Goal: Task Accomplishment & Management: Use online tool/utility

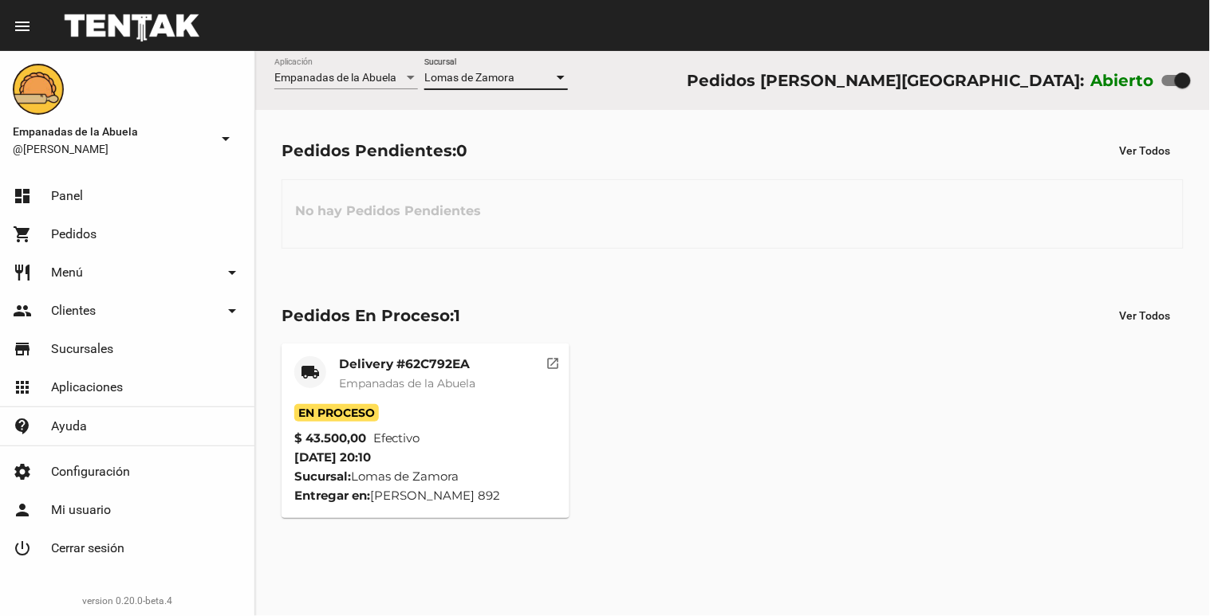
click at [558, 76] on div at bounding box center [561, 78] width 8 height 4
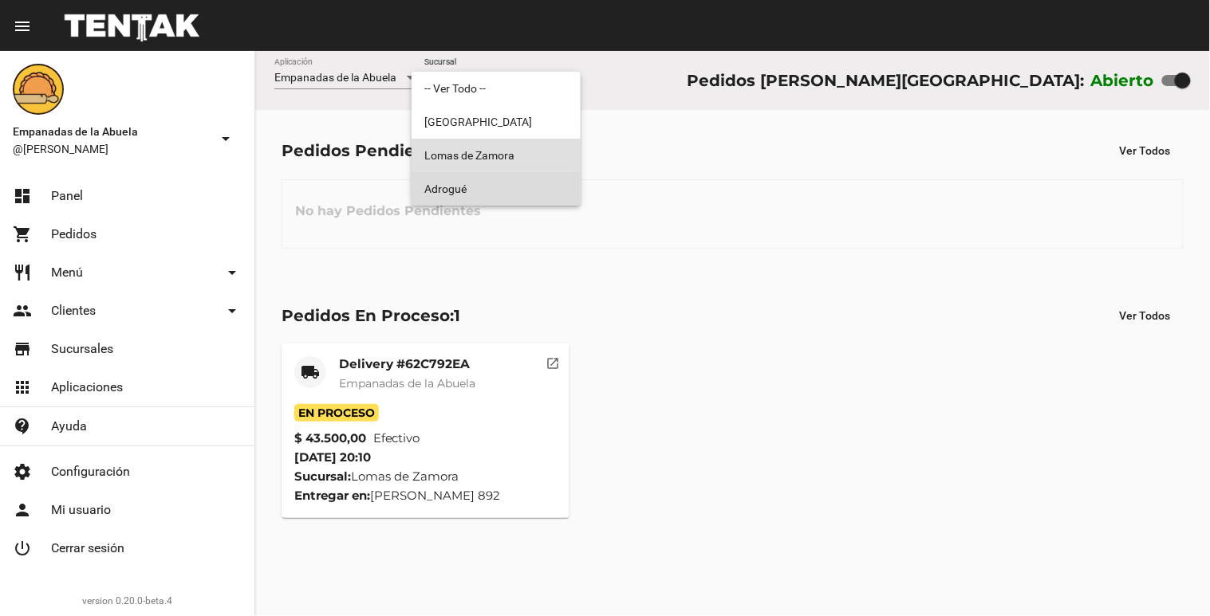
click at [526, 182] on span "Adrogué" at bounding box center [496, 188] width 144 height 33
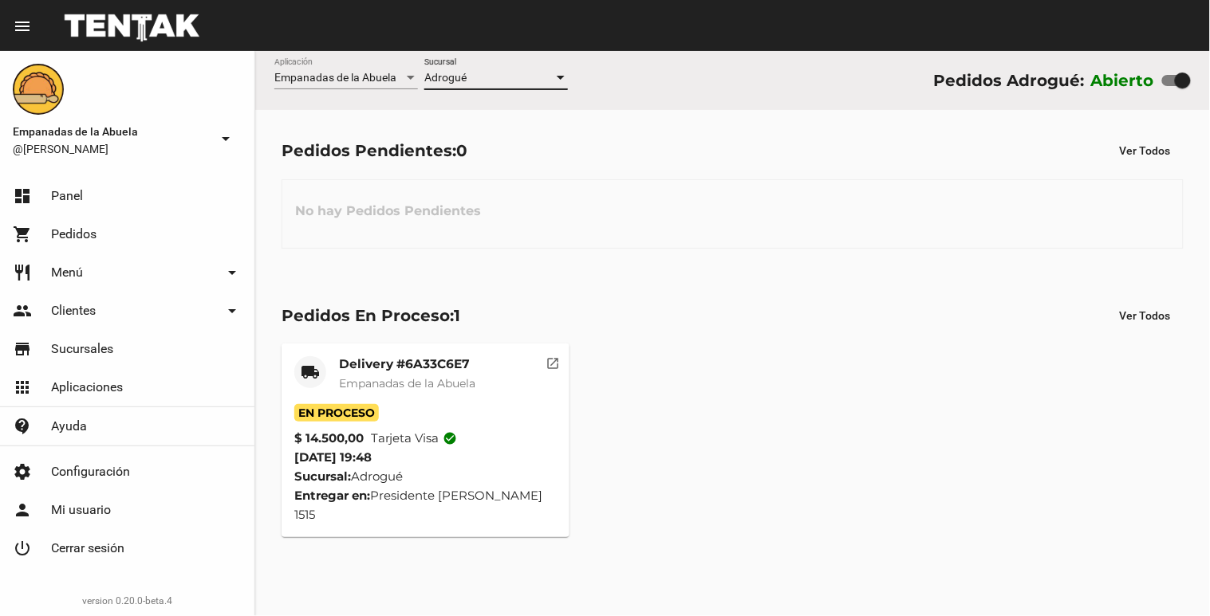
click at [558, 77] on div at bounding box center [561, 78] width 8 height 4
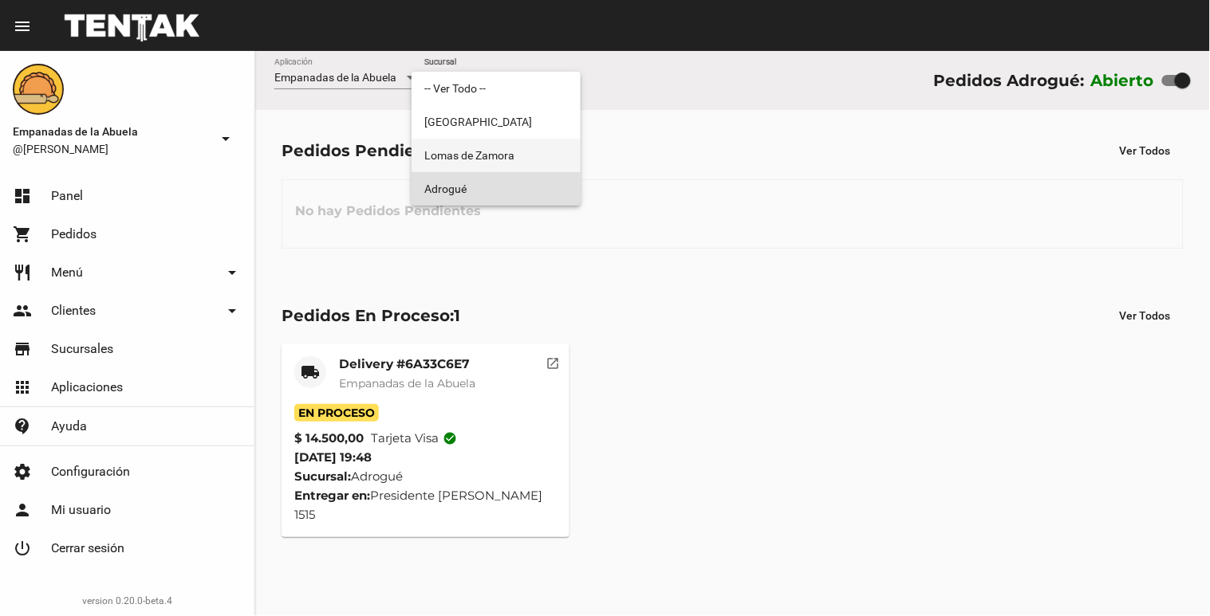
click at [542, 151] on span "Lomas de Zamora" at bounding box center [496, 155] width 144 height 33
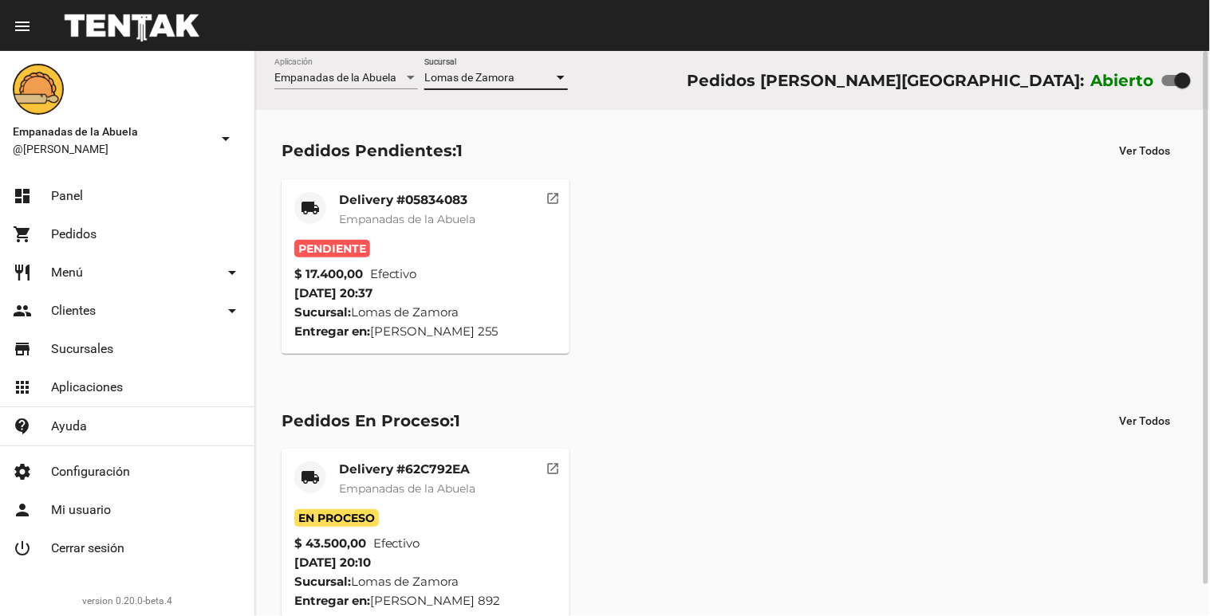
click at [451, 200] on mat-card-title "Delivery #05834083" at bounding box center [407, 200] width 136 height 16
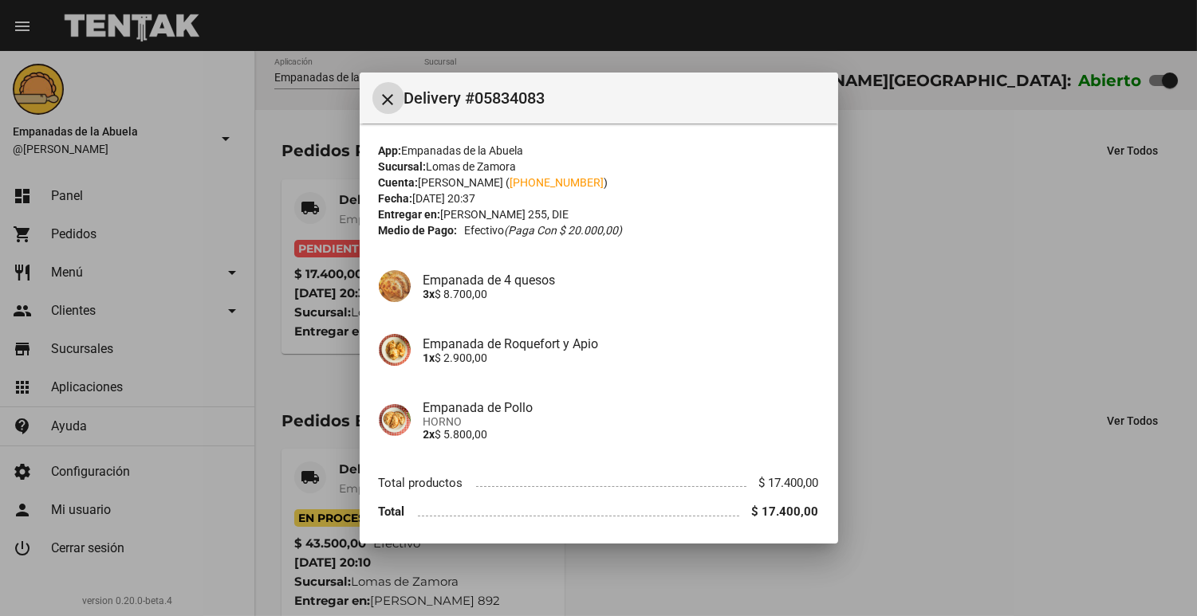
scroll to position [57, 0]
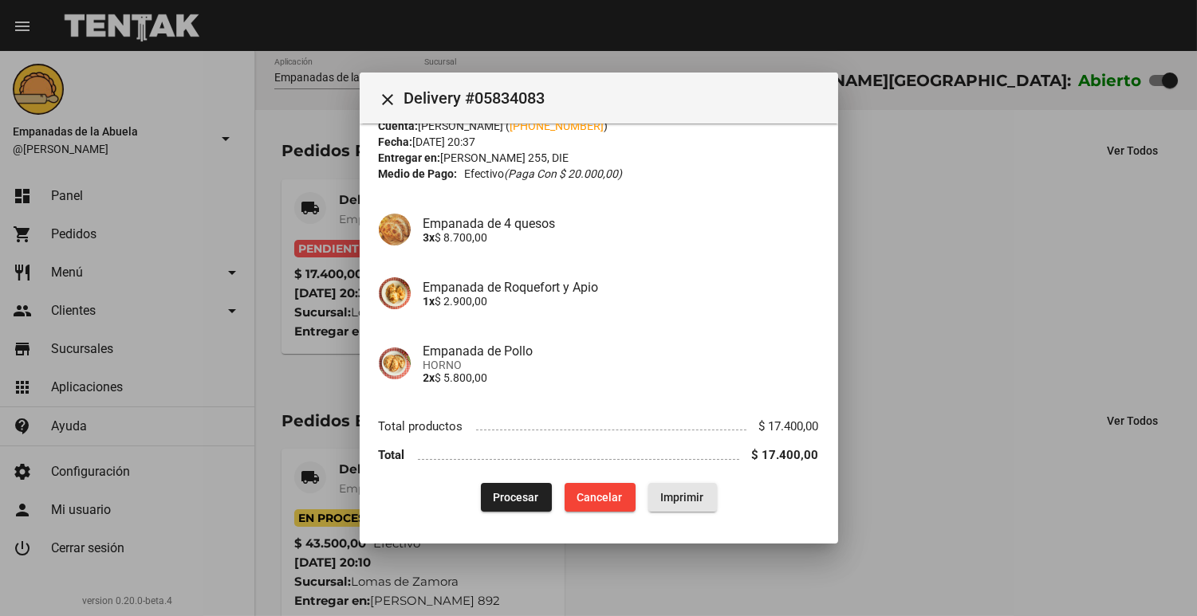
click at [696, 492] on span "Imprimir" at bounding box center [682, 497] width 43 height 13
click at [516, 497] on span "Procesar" at bounding box center [516, 497] width 45 height 13
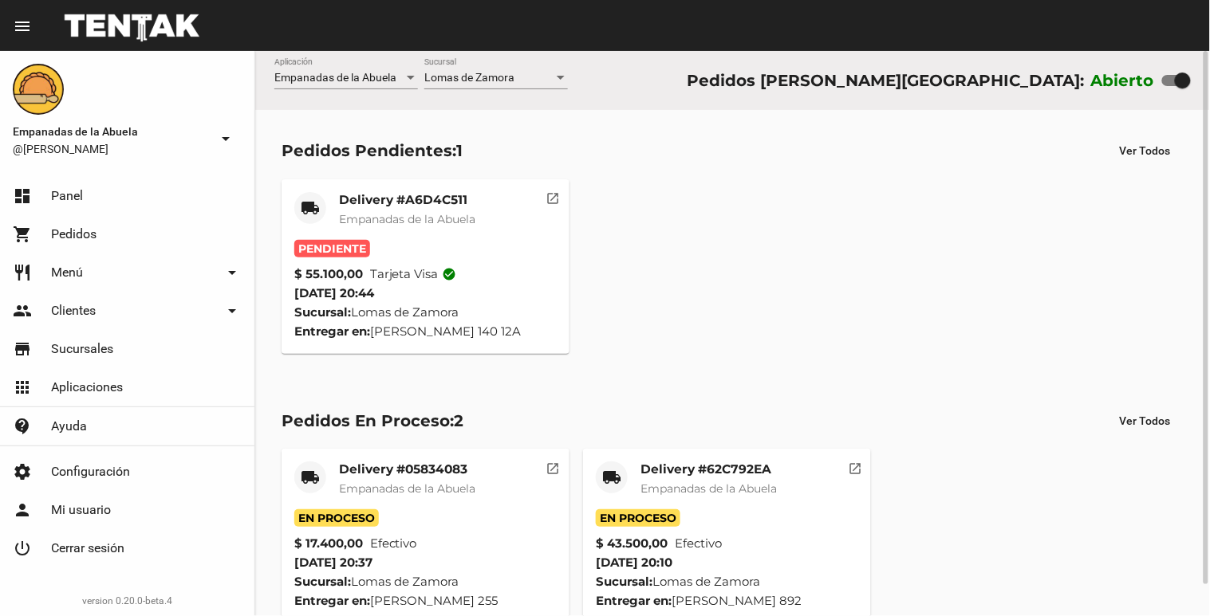
click at [413, 203] on mat-card-title "Delivery #A6D4C511" at bounding box center [407, 200] width 136 height 16
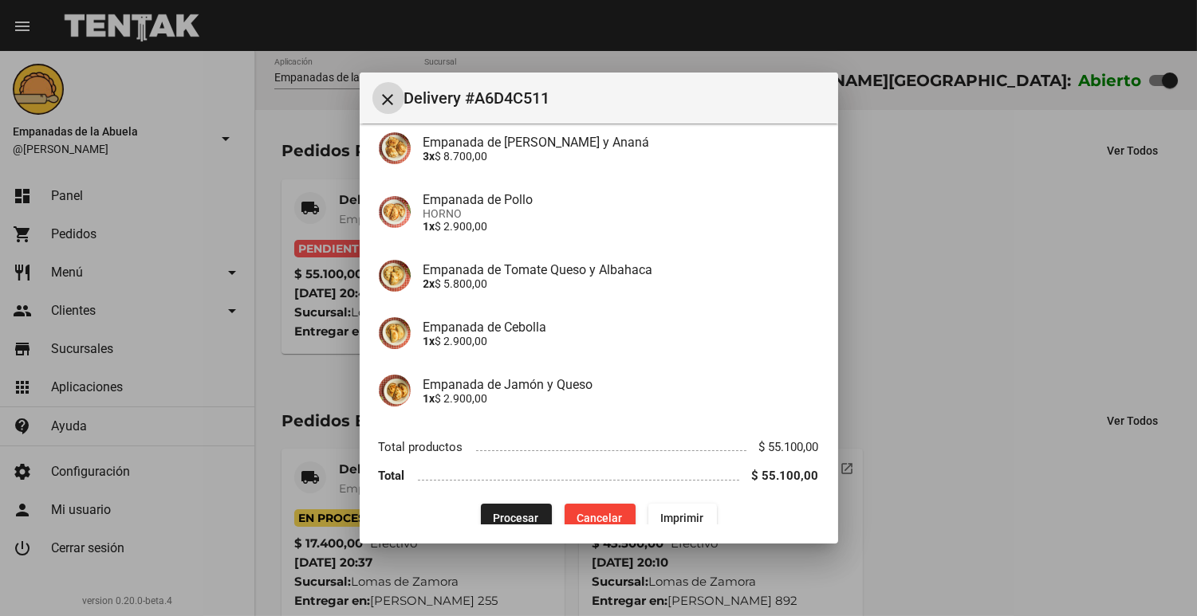
scroll to position [285, 0]
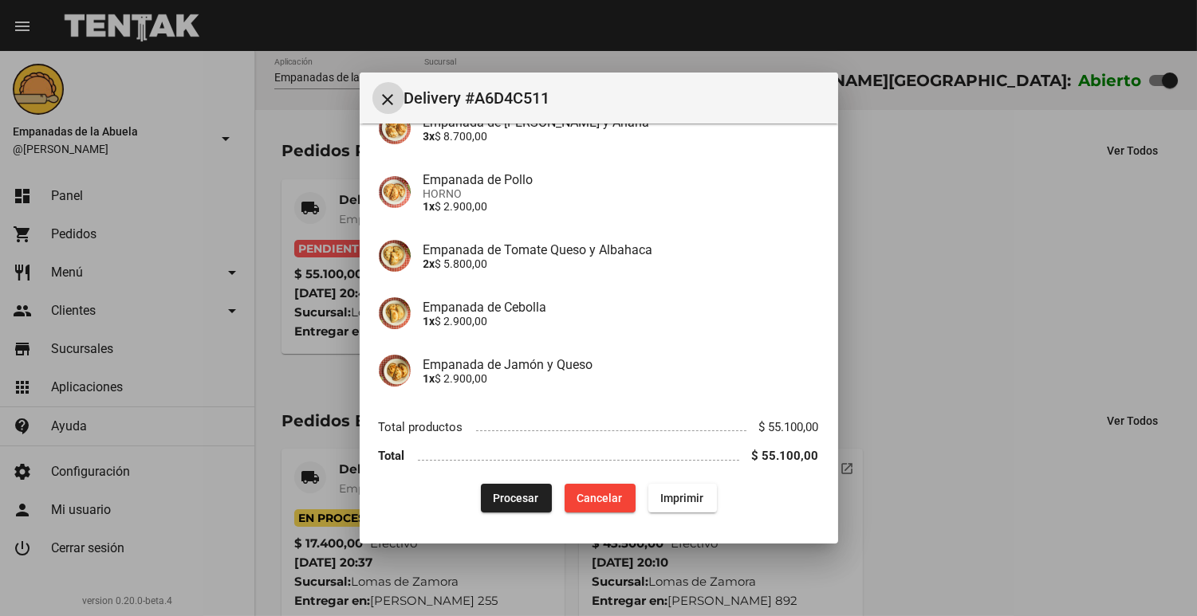
click at [671, 500] on span "Imprimir" at bounding box center [682, 498] width 43 height 13
drag, startPoint x: 505, startPoint y: 501, endPoint x: 507, endPoint y: 483, distance: 17.7
click at [505, 499] on span "Procesar" at bounding box center [516, 498] width 45 height 13
